Goal: Information Seeking & Learning: Learn about a topic

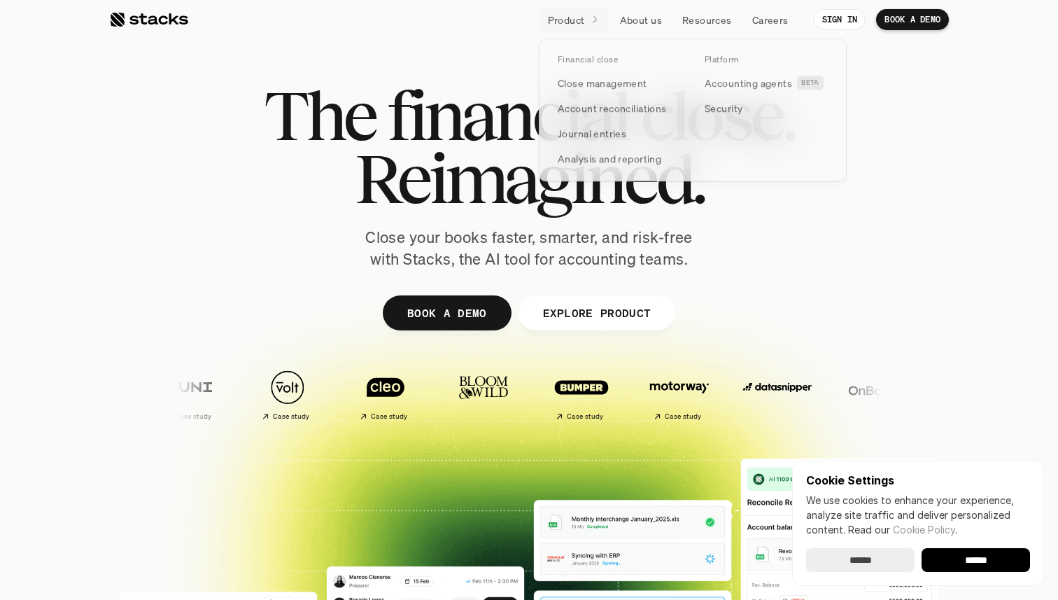
click at [562, 24] on p "Product" at bounding box center [566, 20] width 37 height 15
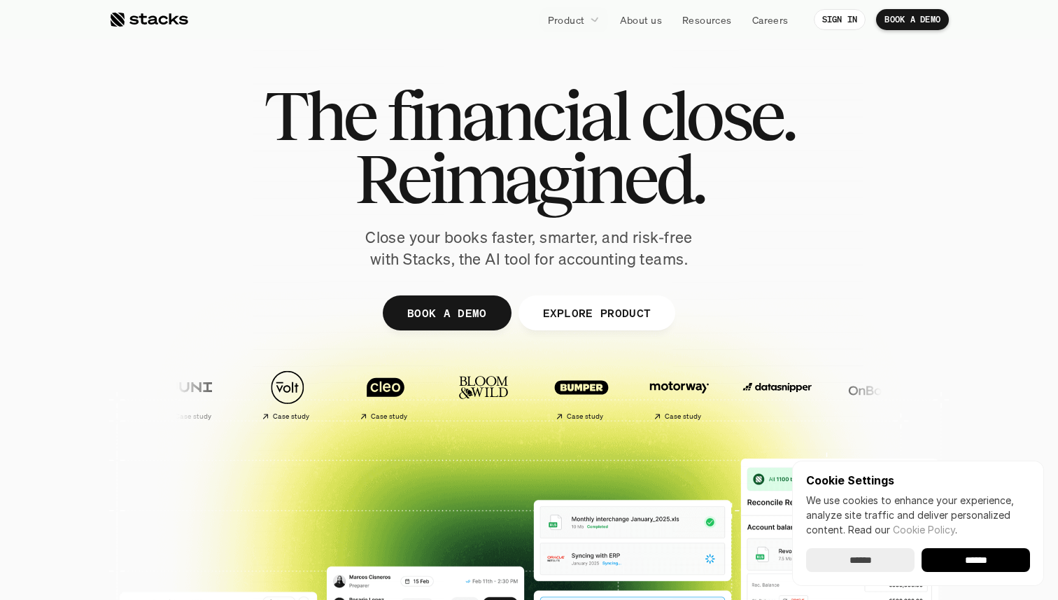
click at [454, 243] on p "Close your books faster, smarter, and risk-free with Stacks, the AI tool for ac…" at bounding box center [529, 248] width 350 height 43
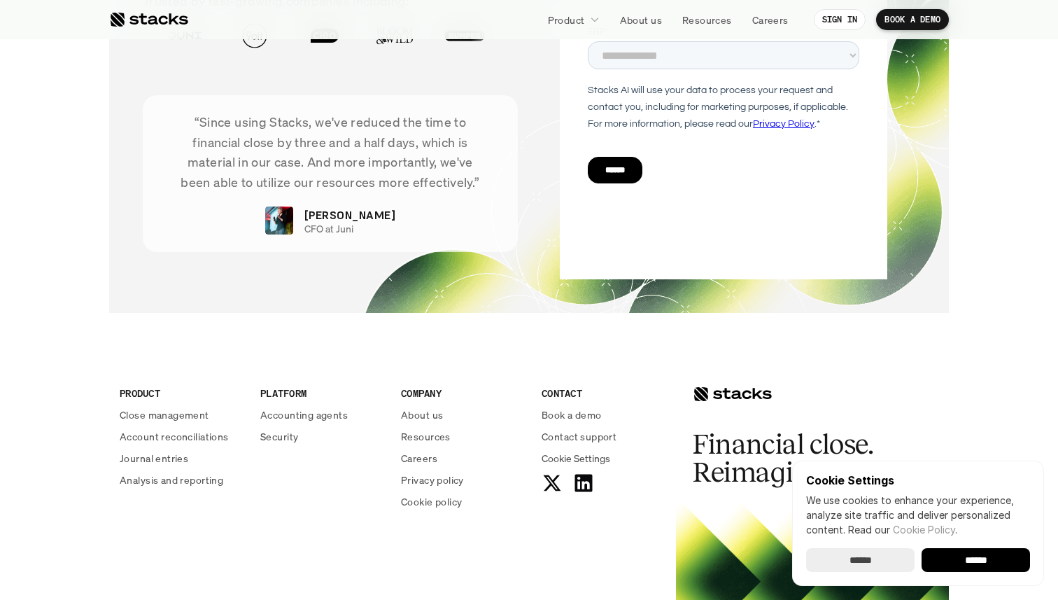
scroll to position [4898, 0]
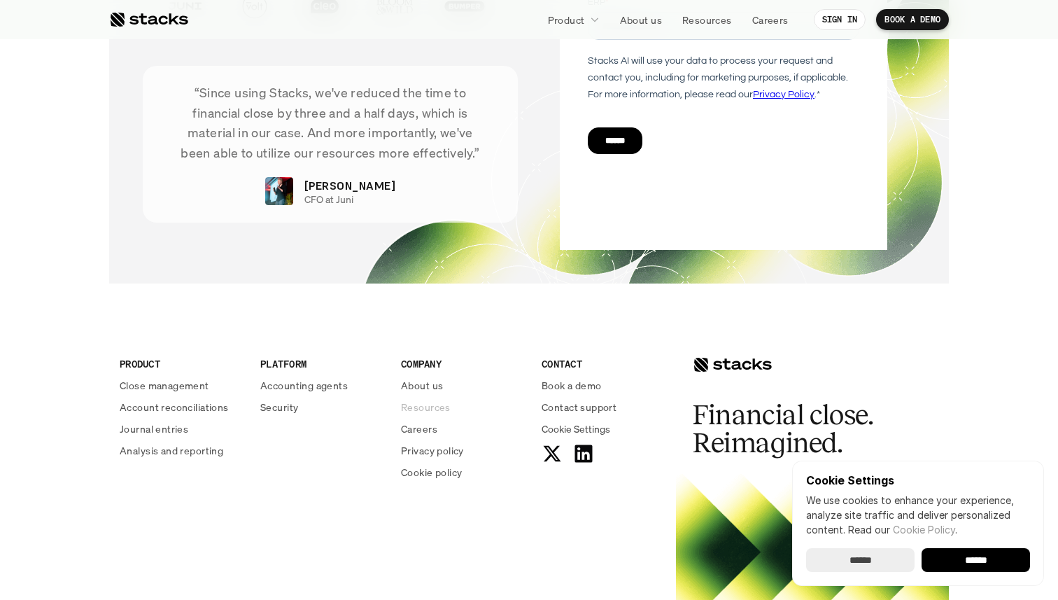
click at [427, 404] on p "Resources" at bounding box center [426, 407] width 50 height 15
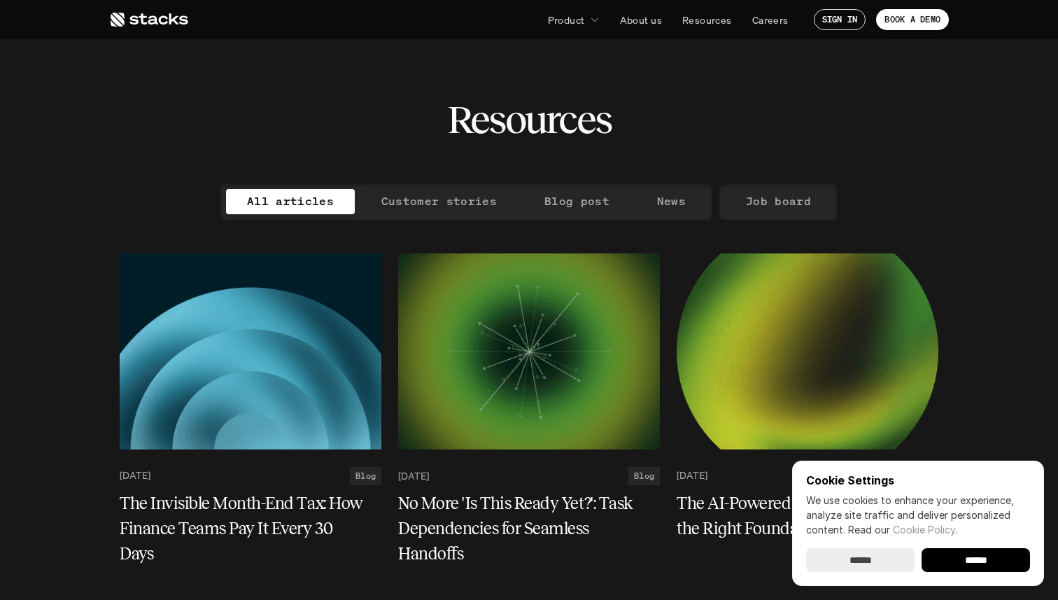
click at [469, 197] on p "Customer stories" at bounding box center [438, 201] width 115 height 20
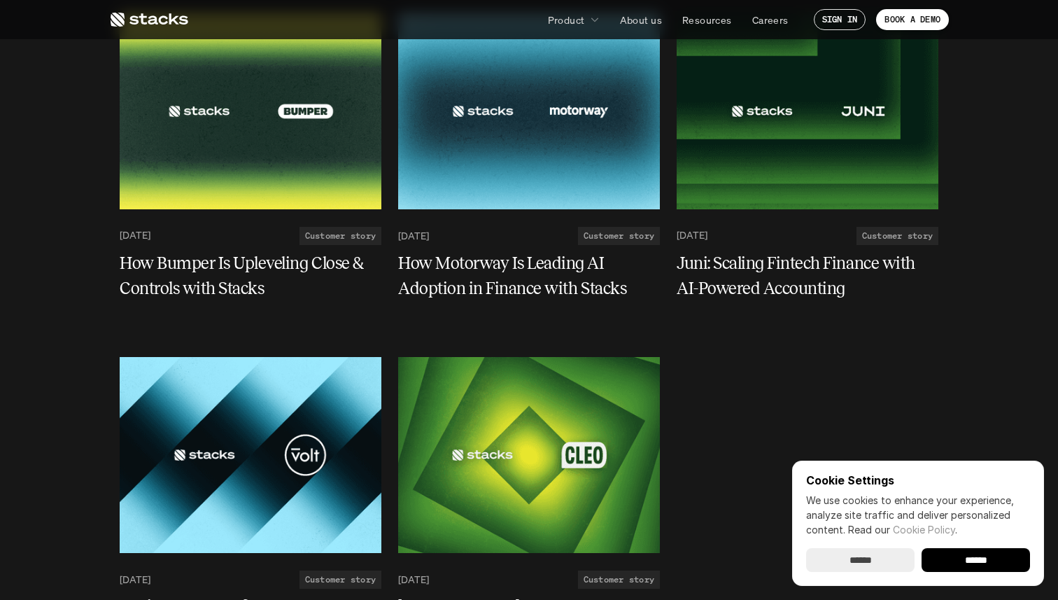
scroll to position [245, 0]
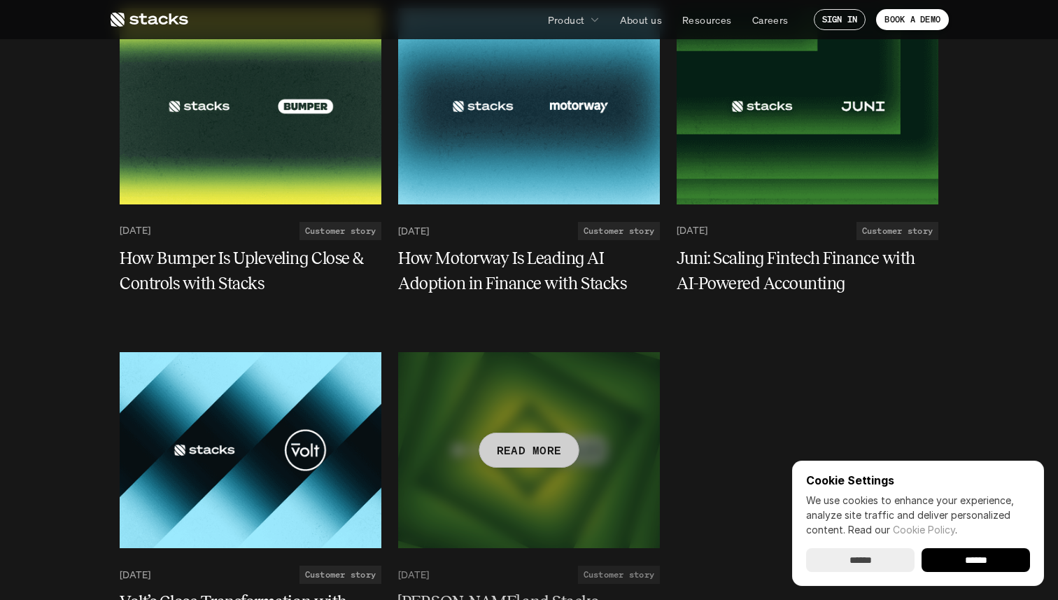
click at [565, 455] on div at bounding box center [529, 450] width 262 height 196
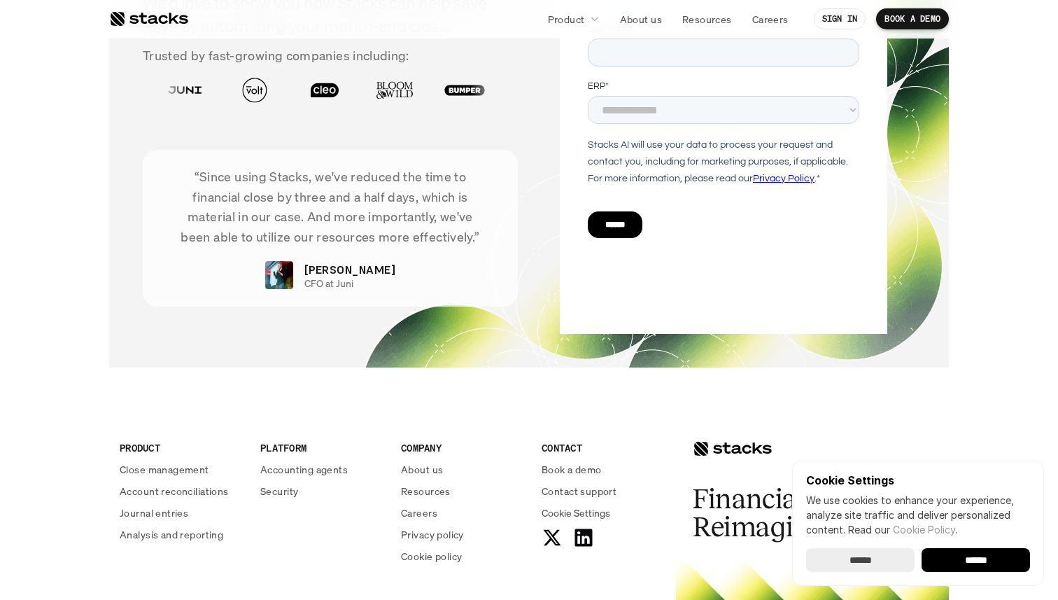
scroll to position [2259, 0]
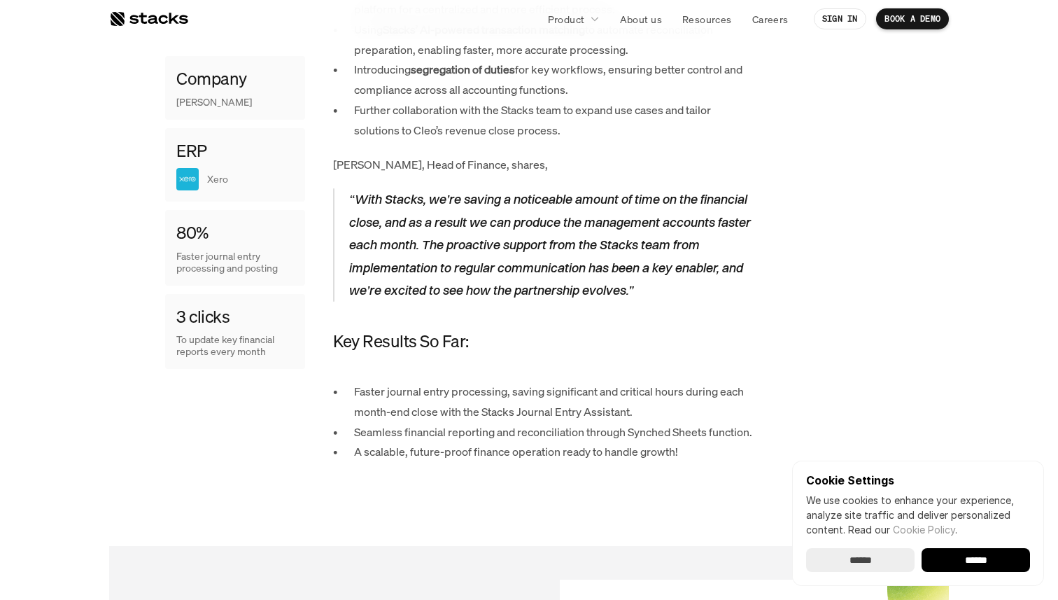
scroll to position [1545, 0]
